Goal: Task Accomplishment & Management: Complete application form

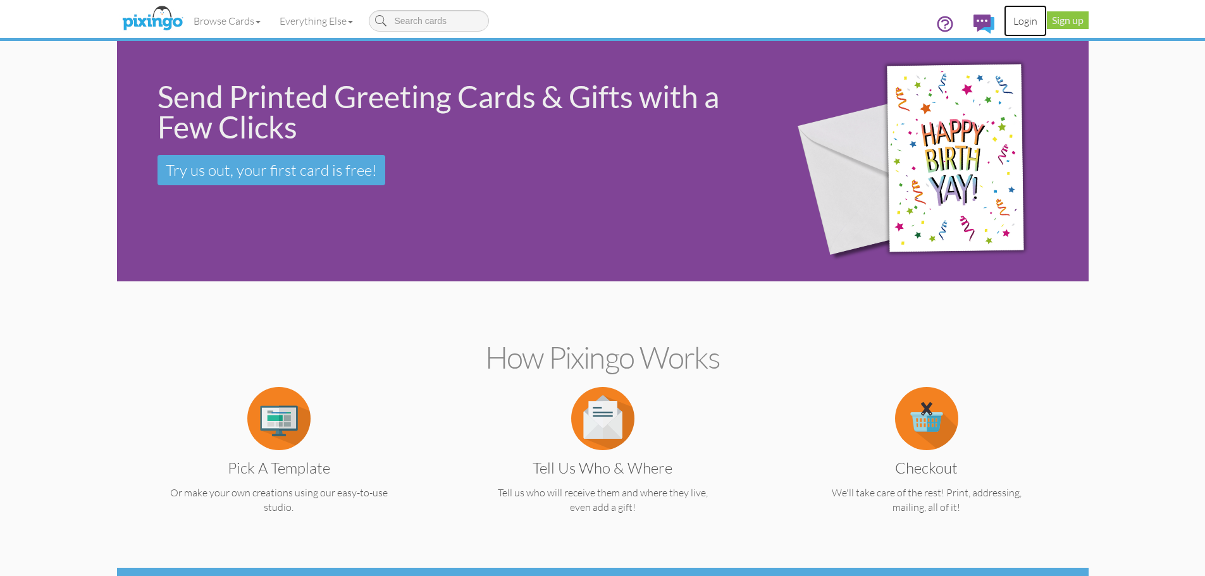
click at [1027, 25] on link "Login" at bounding box center [1025, 21] width 43 height 32
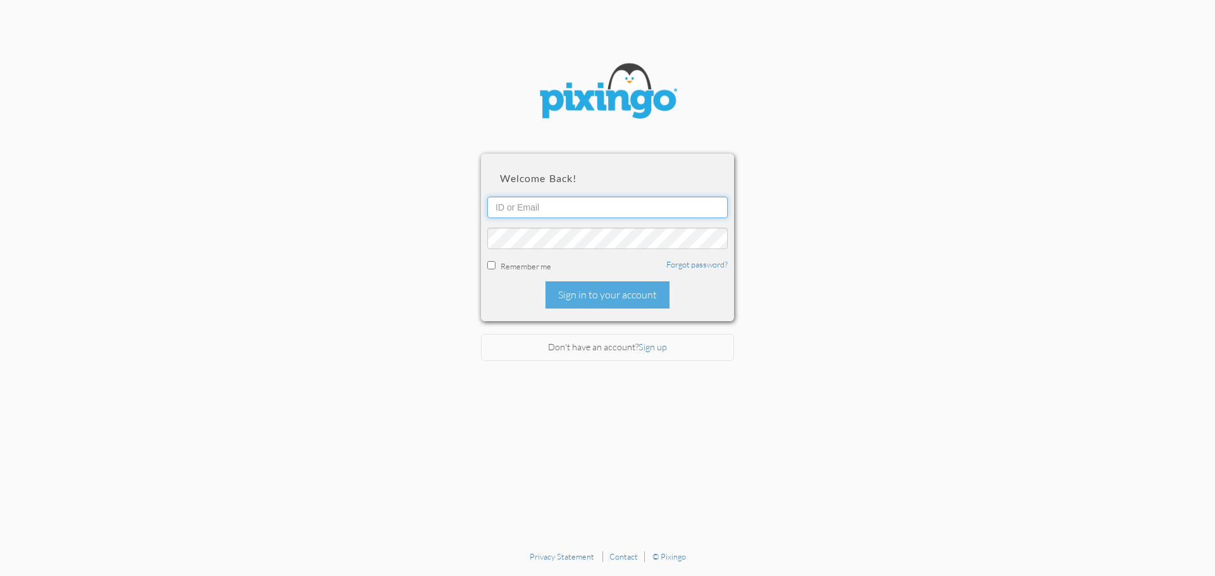
type input "todd@superiorseniormarkets.com"
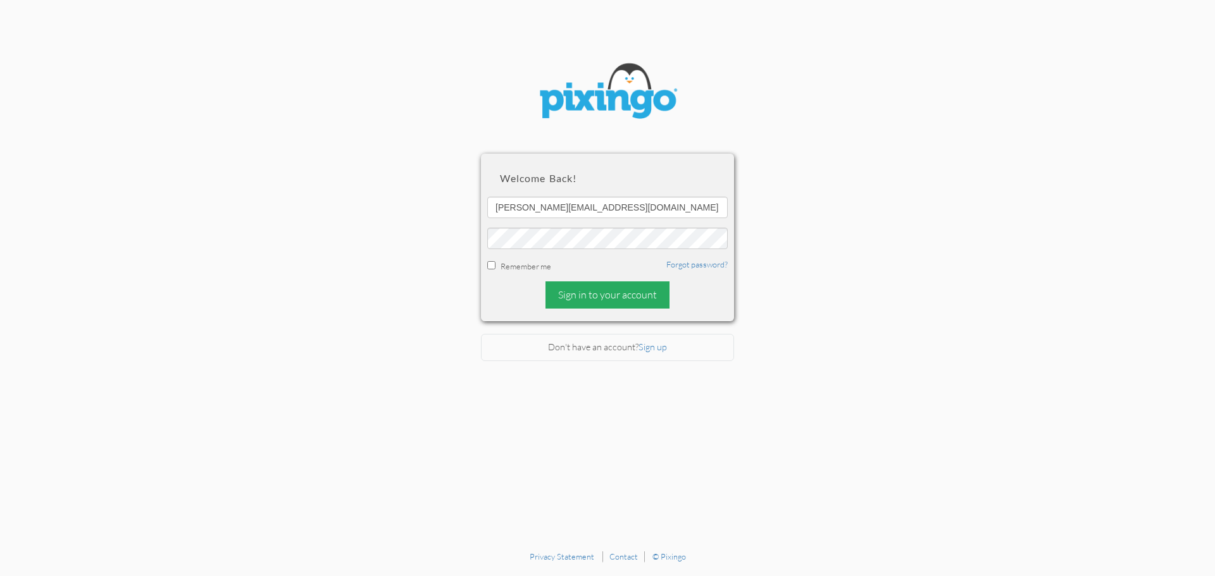
click at [604, 301] on div "Sign in to your account" at bounding box center [607, 295] width 124 height 27
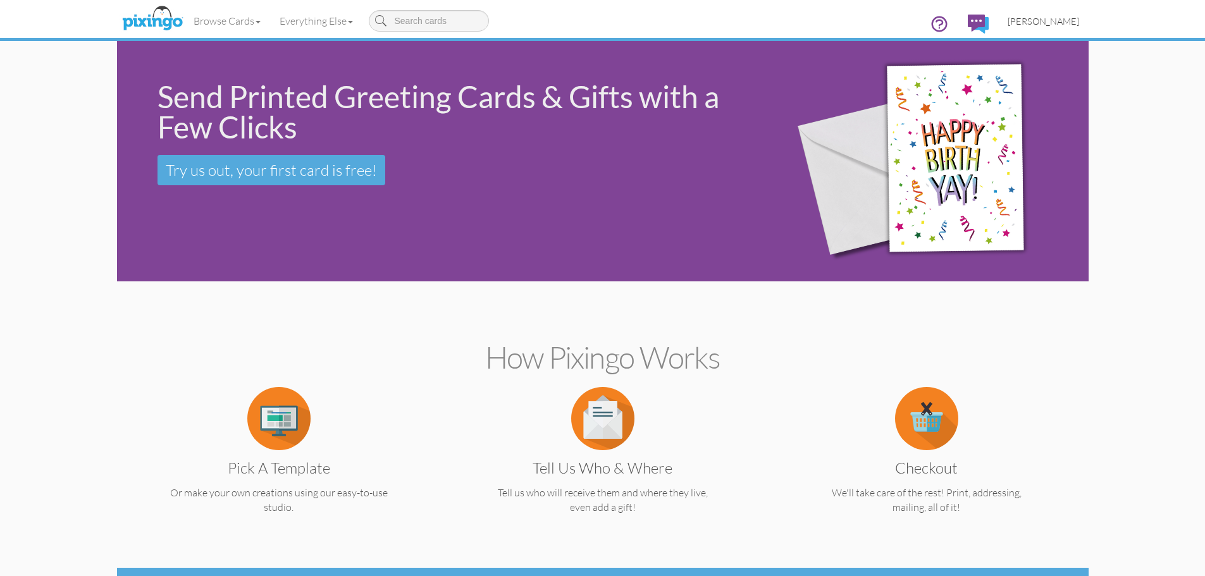
click at [1067, 25] on span "[PERSON_NAME]" at bounding box center [1044, 21] width 72 height 11
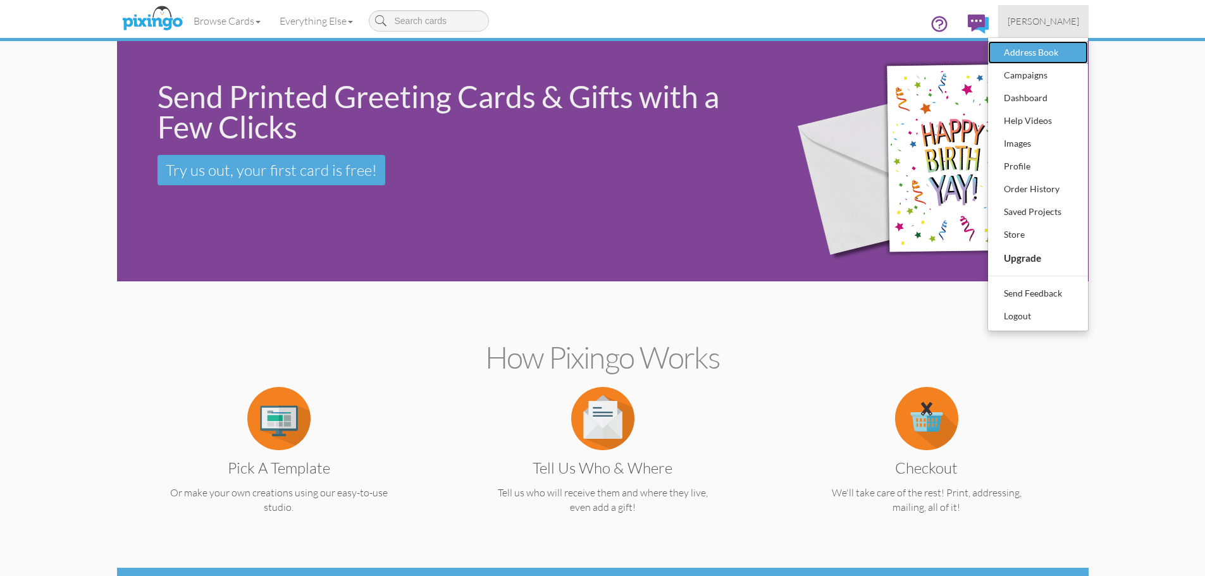
click at [1031, 59] on div "Address Book" at bounding box center [1038, 52] width 75 height 19
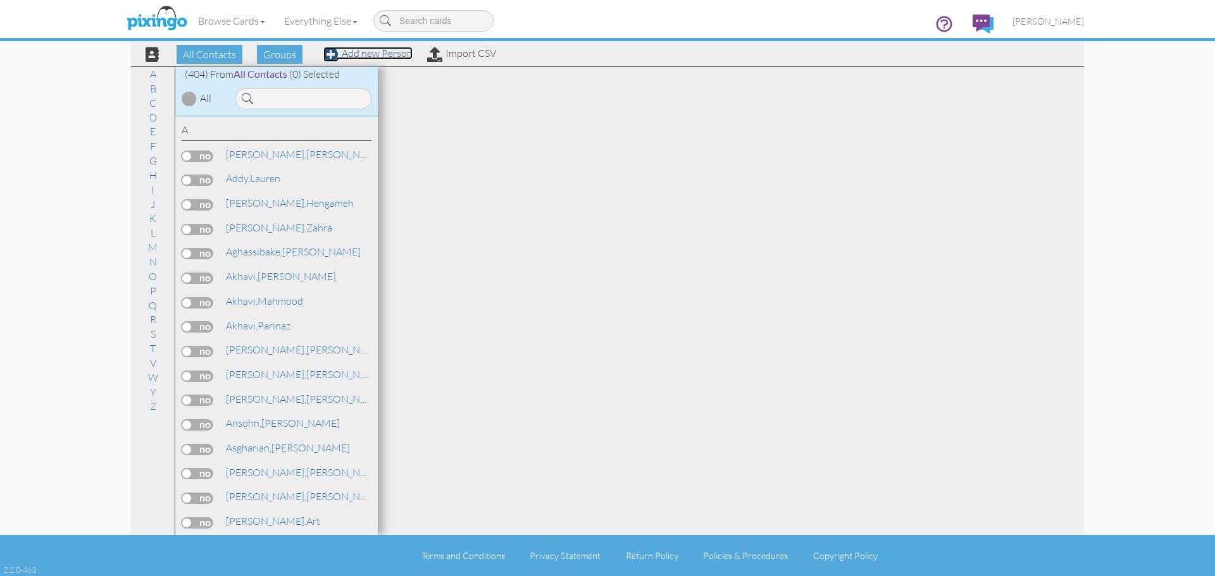
click at [388, 53] on link "Add new Person" at bounding box center [367, 53] width 89 height 13
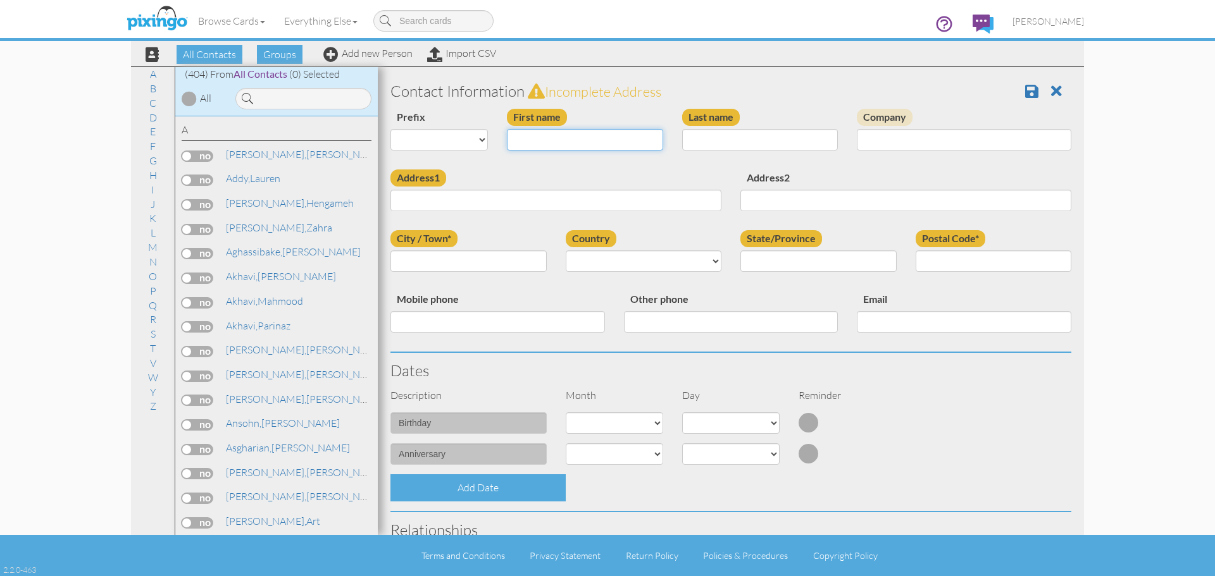
click at [550, 145] on input "First name" at bounding box center [585, 140] width 156 height 22
type input "[PERSON_NAME]"
type input "Longo"
type input "[STREET_ADDRESS][PERSON_NAME]"
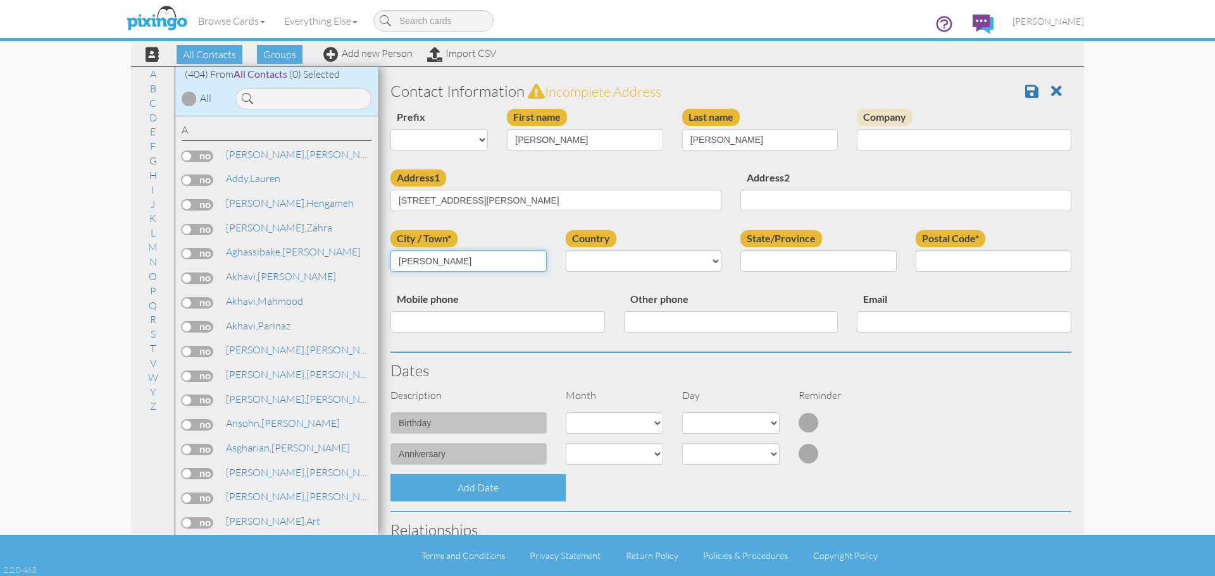
type input "Allen"
select select "object:1992"
select select "object:2290"
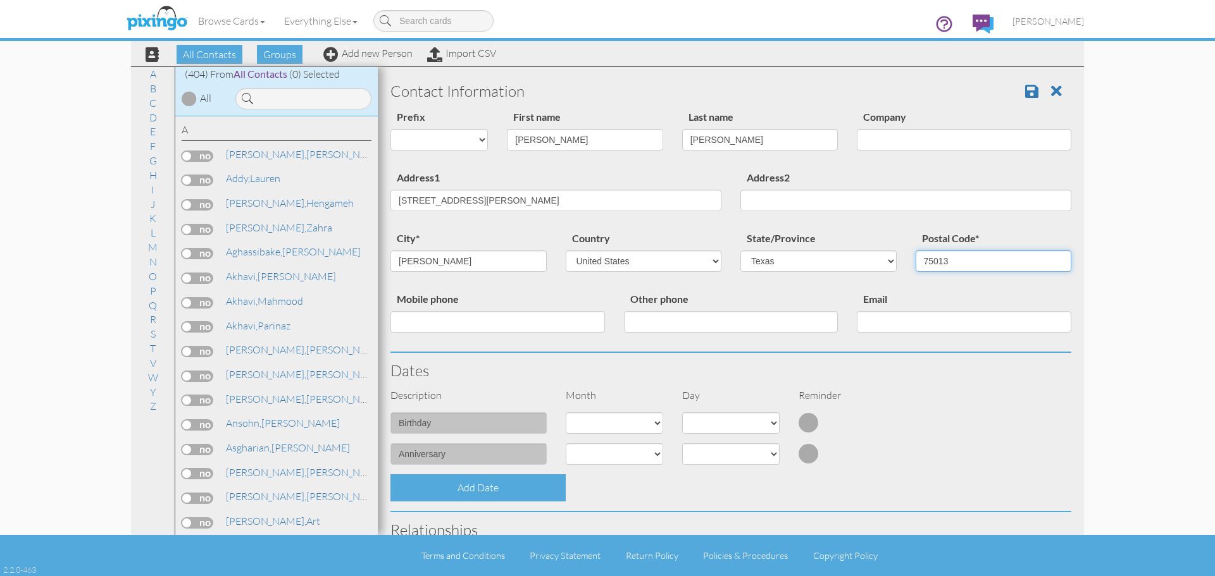
type input "75013"
click at [651, 421] on select "1 - Jan 2 - Feb 3 - Mar 4 - Apr 5 - May 6 - Jun 7 - Jul 8 - Aug 9 - Sep 10 - Oc…" at bounding box center [614, 424] width 97 height 22
select select "object:1988"
click at [566, 413] on select "1 - Jan 2 - Feb 3 - Mar 4 - Apr 5 - May 6 - Jun 7 - Jul 8 - Aug 9 - Sep 10 - Oc…" at bounding box center [614, 424] width 97 height 22
click at [756, 422] on select "1 2 3 4 5 6 7 8 9 10 11 12 13 14 15 16 17 18 19 20 21 22 23 24 25 26 27 28 29 30" at bounding box center [730, 424] width 97 height 22
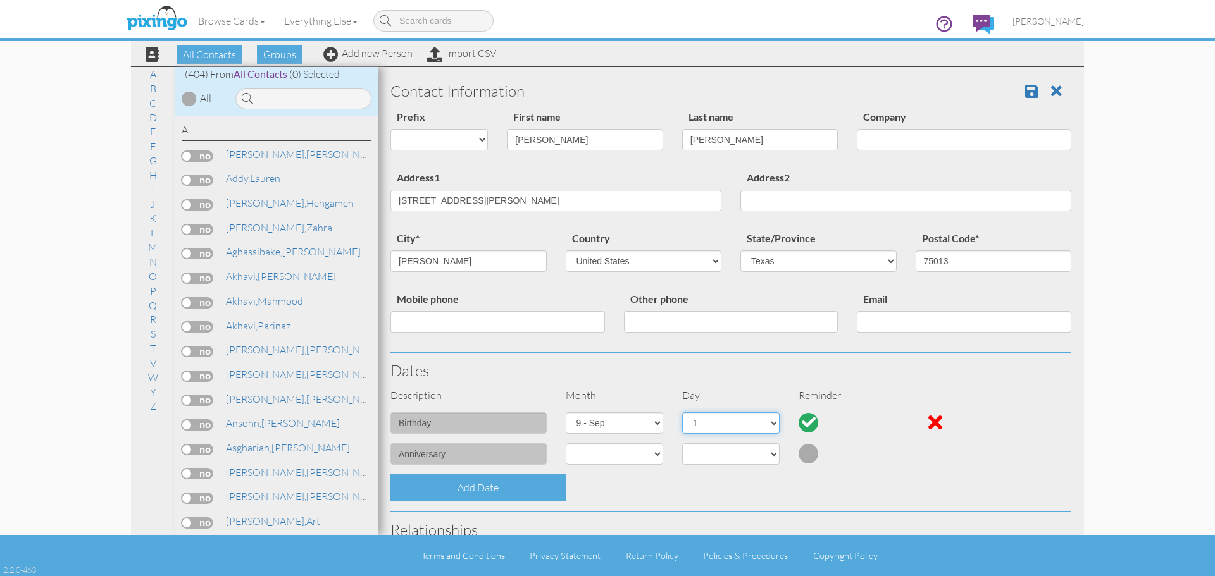
select select "number:17"
click at [682, 413] on select "1 2 3 4 5 6 7 8 9 10 11 12 13 14 15 16 17 18 19 20 21 22 23 24 25 26 27 28 29 30" at bounding box center [730, 424] width 97 height 22
click at [1025, 97] on span at bounding box center [1031, 91] width 13 height 15
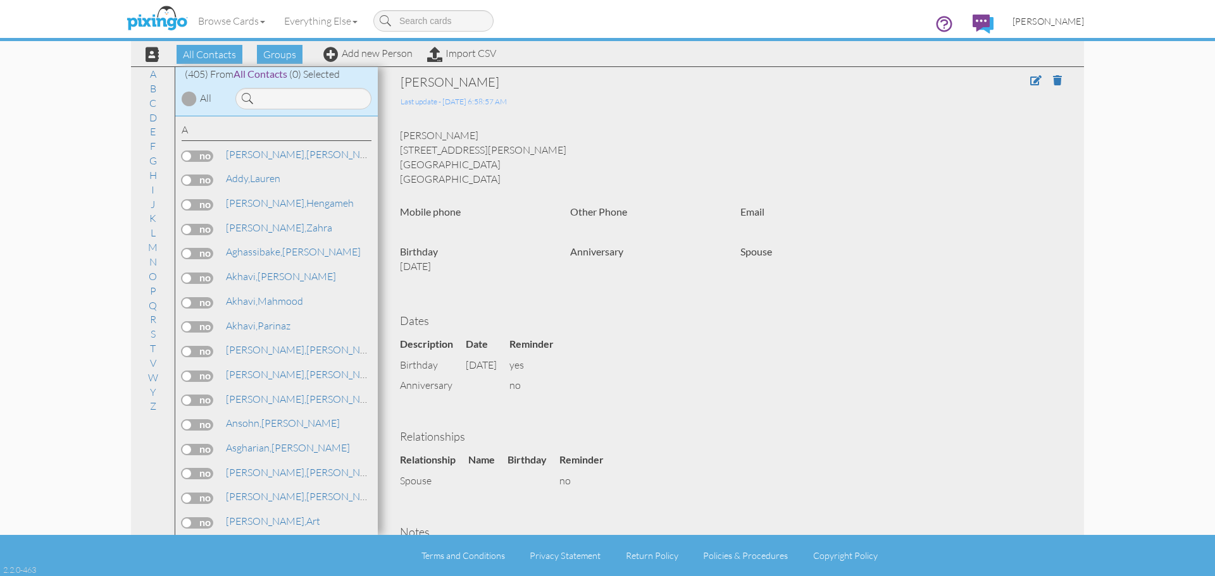
click at [1057, 25] on span "[PERSON_NAME]" at bounding box center [1048, 21] width 72 height 11
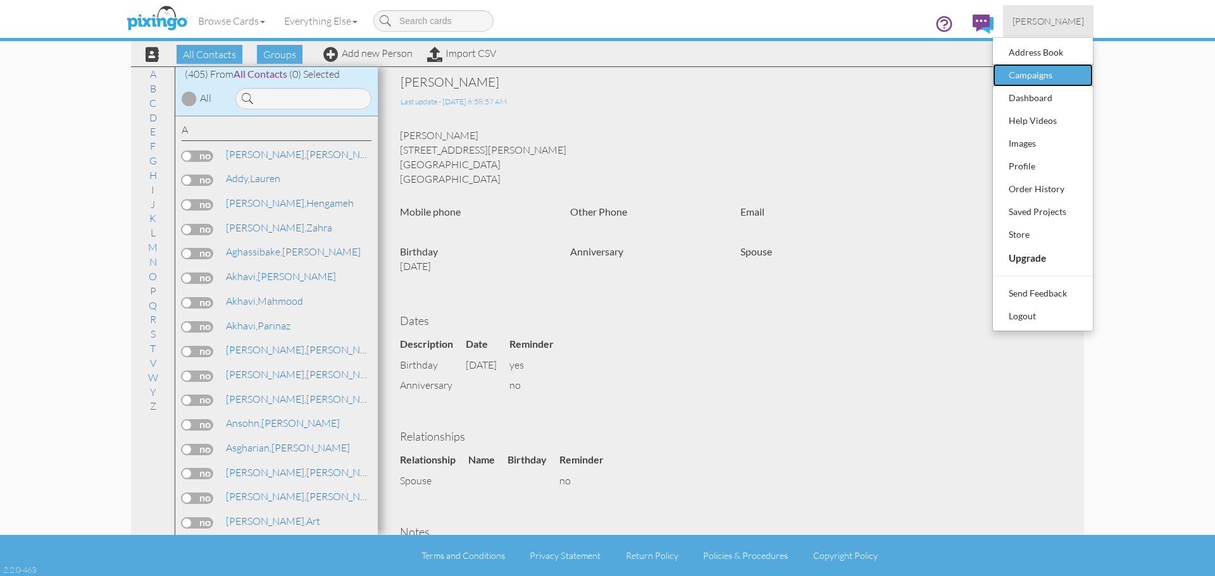
click at [1031, 75] on div "Campaigns" at bounding box center [1043, 75] width 75 height 19
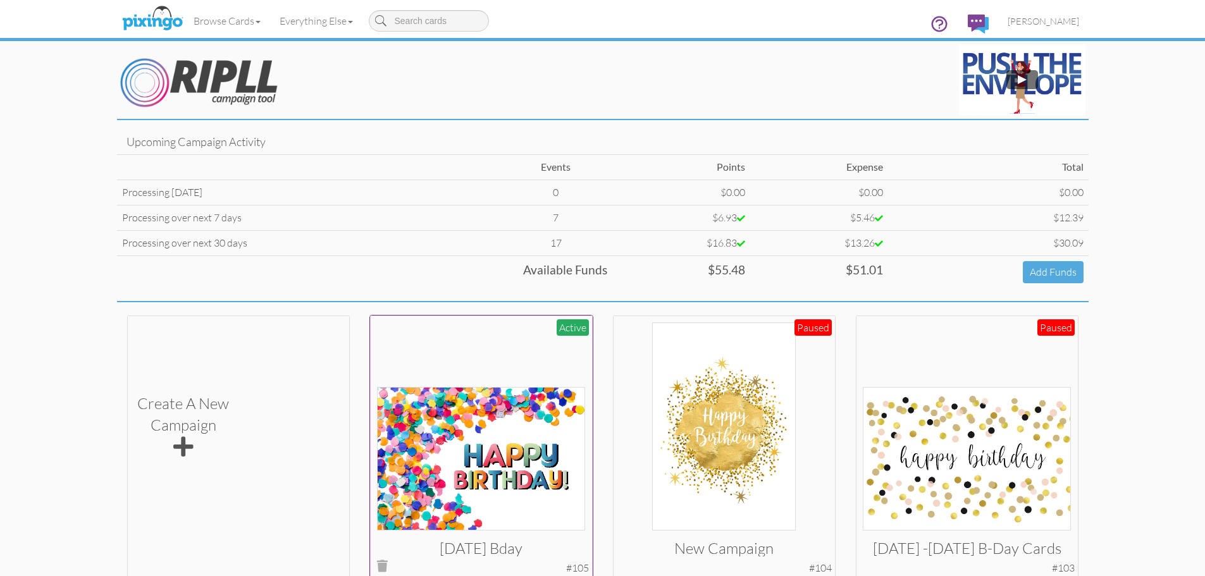
click at [545, 438] on img at bounding box center [481, 459] width 208 height 144
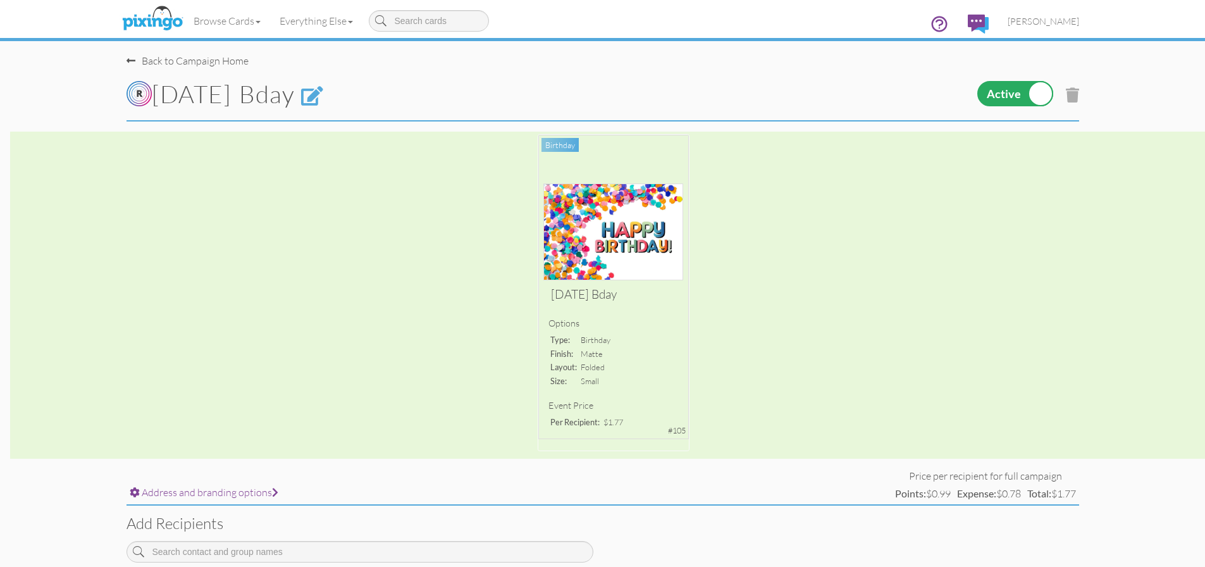
scroll to position [127, 0]
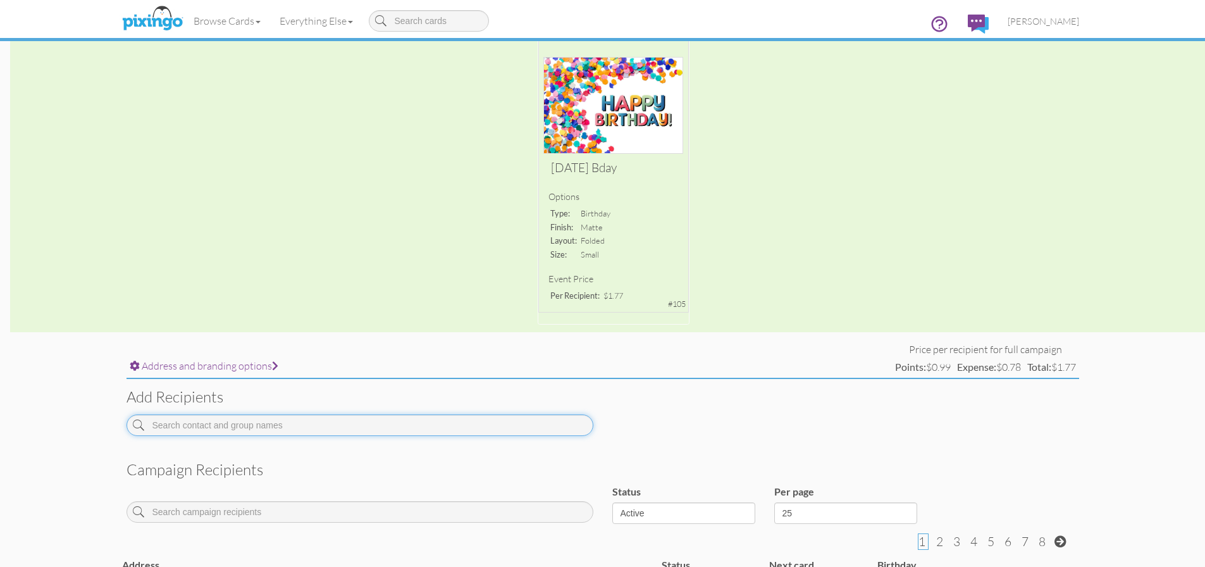
click at [332, 424] on input at bounding box center [360, 425] width 467 height 22
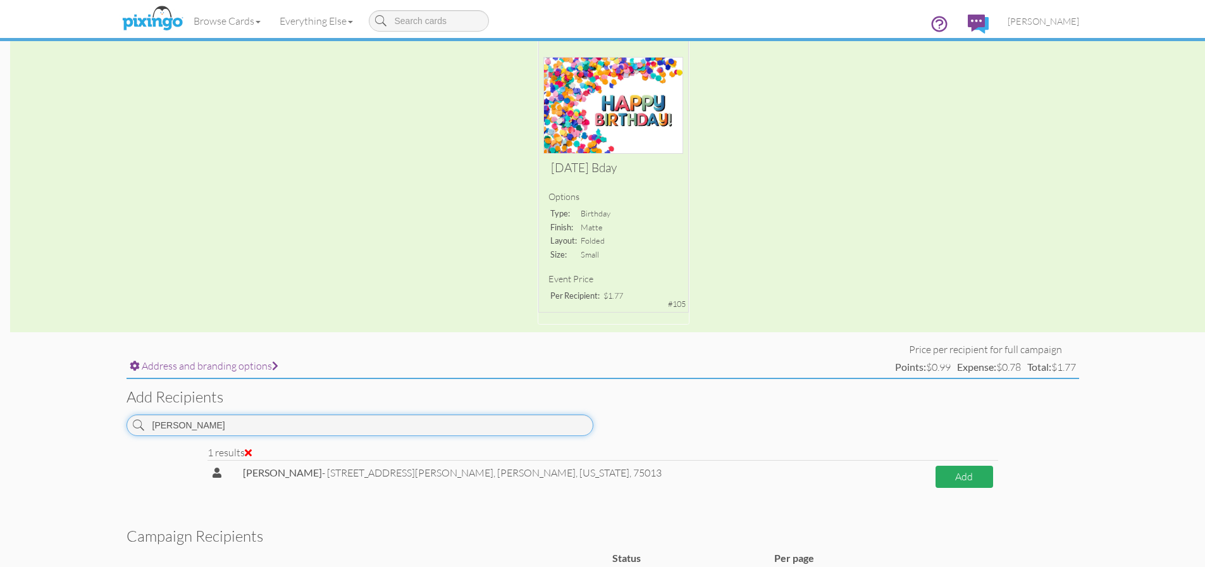
type input "[PERSON_NAME]"
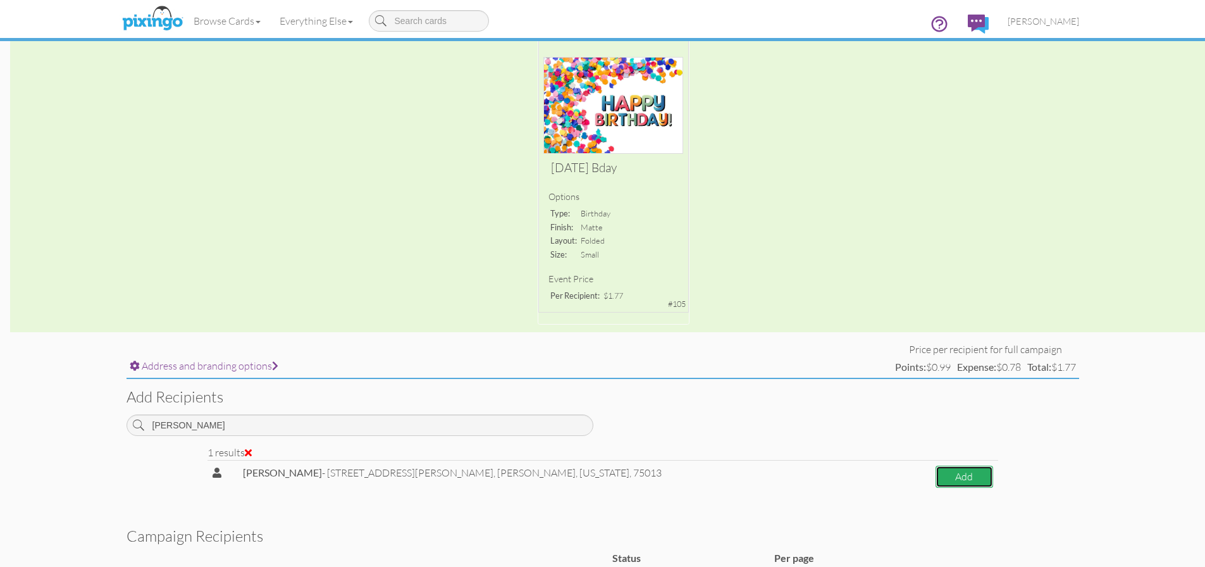
click at [936, 473] on button "Add" at bounding box center [965, 477] width 58 height 22
